Goal: Task Accomplishment & Management: Manage account settings

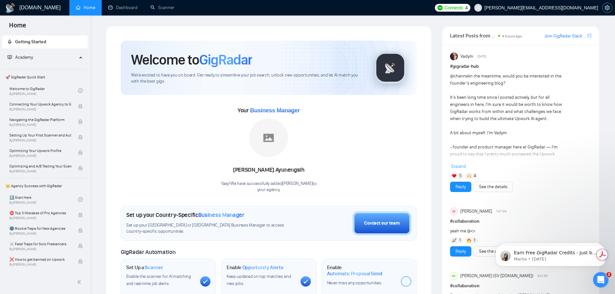
click at [606, 5] on icon "setting" at bounding box center [607, 7] width 5 height 5
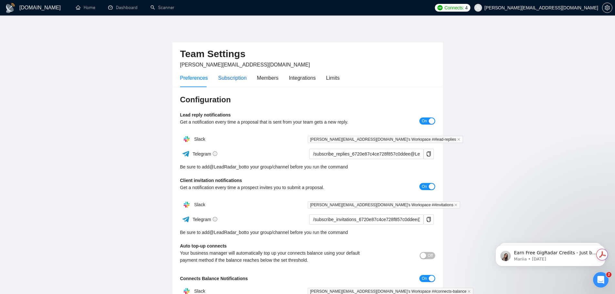
click at [233, 78] on div "Subscription" at bounding box center [232, 78] width 28 height 8
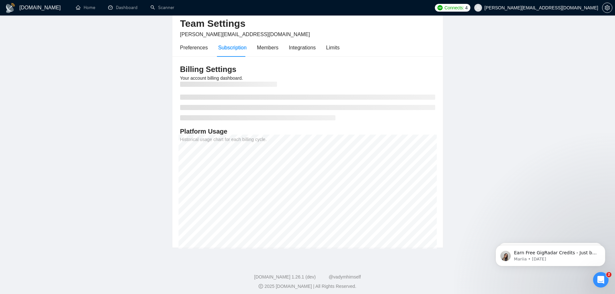
scroll to position [34, 0]
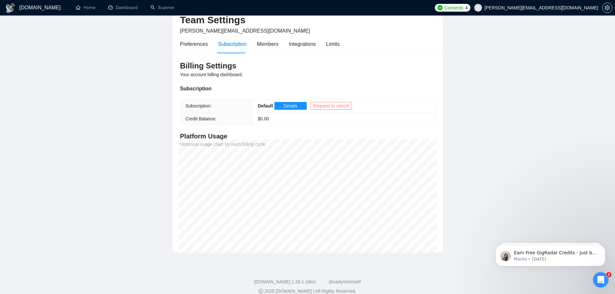
click at [326, 105] on span "Request to cancel" at bounding box center [331, 105] width 36 height 7
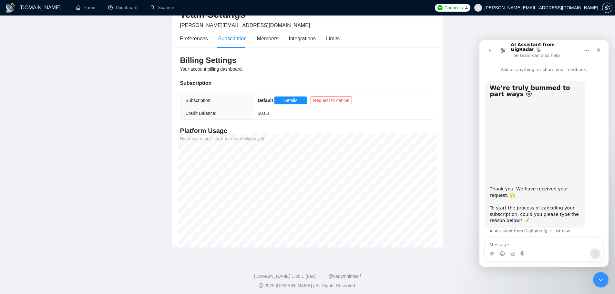
scroll to position [42, 0]
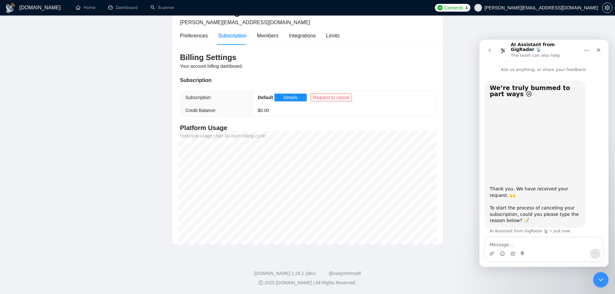
click at [496, 239] on textarea "Message…" at bounding box center [544, 243] width 118 height 11
type textarea "ى"
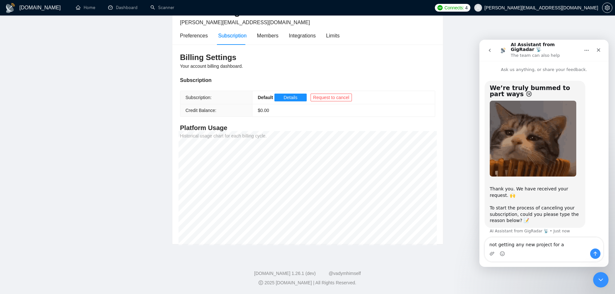
type textarea "not getting any new project for a long time"
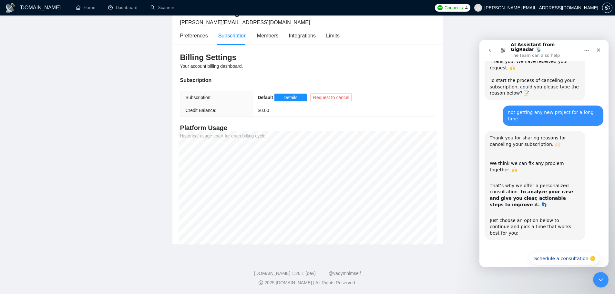
scroll to position [129, 0]
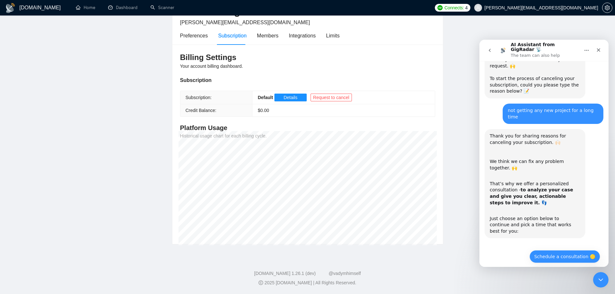
click at [545, 250] on button "Schedule a consultation 🟡" at bounding box center [565, 256] width 71 height 13
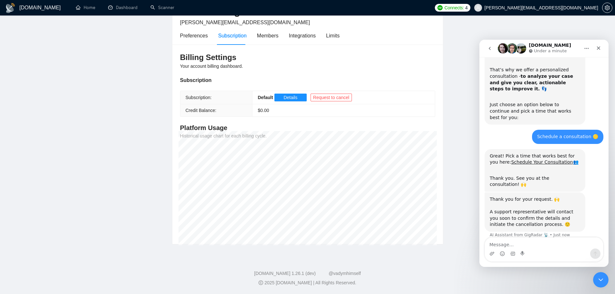
scroll to position [240, 0]
click at [530, 159] on link "Schedule Your Consultation" at bounding box center [542, 161] width 62 height 5
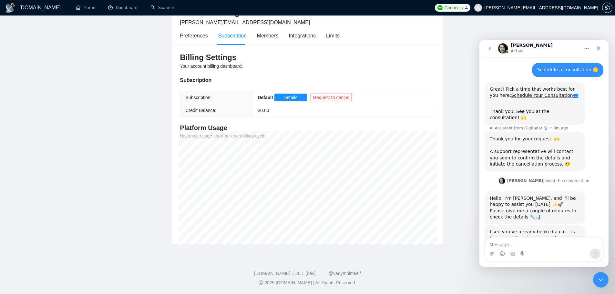
scroll to position [308, 0]
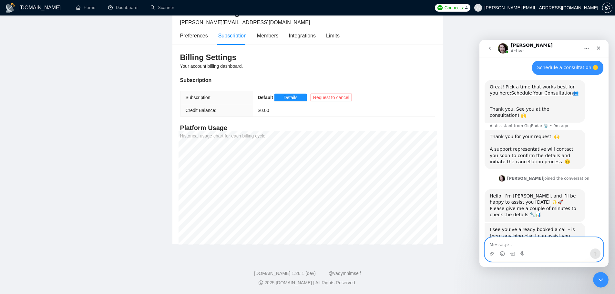
drag, startPoint x: 502, startPoint y: 244, endPoint x: 515, endPoint y: 244, distance: 13.3
click at [502, 245] on textarea "Message…" at bounding box center [544, 243] width 118 height 11
click at [513, 244] on textarea "Message…" at bounding box center [544, 243] width 118 height 11
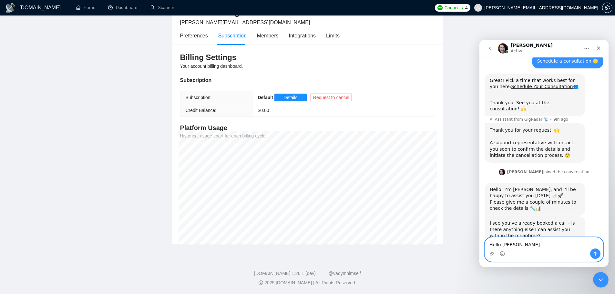
click at [502, 243] on textarea "Hello Iryna Eithe" at bounding box center [544, 243] width 118 height 11
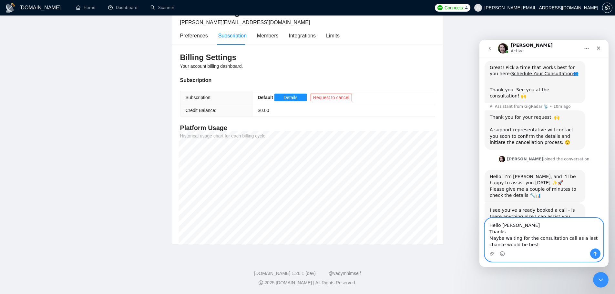
scroll to position [334, 0]
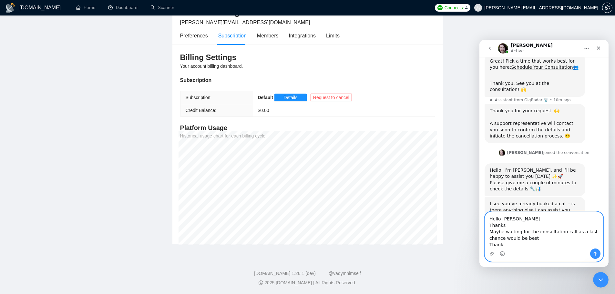
type textarea "Hello Iryna Thanks Maybe waiting for the consultation call as a last chance wou…"
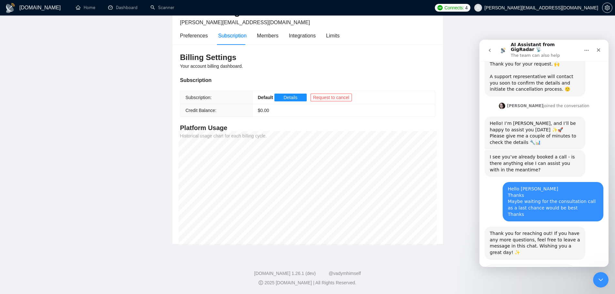
scroll to position [398, 0]
